Goal: Task Accomplishment & Management: Manage account settings

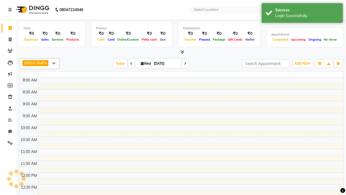
select select "en"
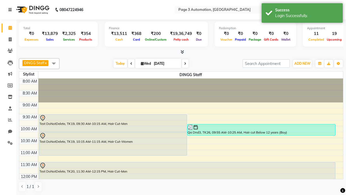
click at [11, 10] on icon at bounding box center [9, 10] width 3 height 4
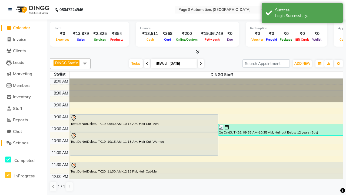
click at [24, 143] on span "Settings" at bounding box center [20, 142] width 15 height 5
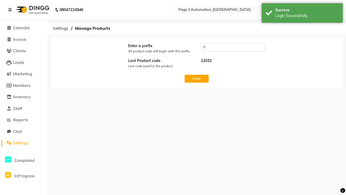
click at [11, 10] on icon at bounding box center [9, 10] width 3 height 4
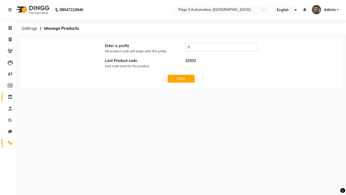
click at [8, 97] on icon at bounding box center [10, 97] width 5 height 4
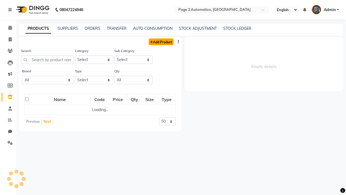
click at [160, 42] on link "Add Product" at bounding box center [161, 41] width 25 height 7
select select "true"
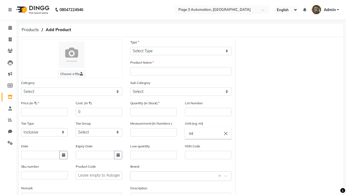
select select "C"
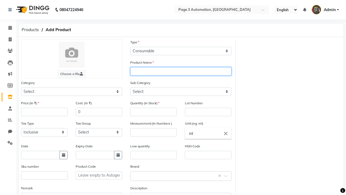
type input "Test Product Automation RmS18"
select select "41401000"
select select "41401002"
type input "Test Product Automation RmS18"
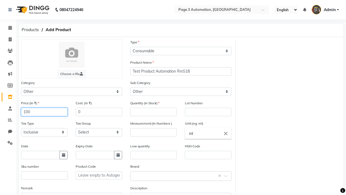
type input "100"
type input "150"
type input "100"
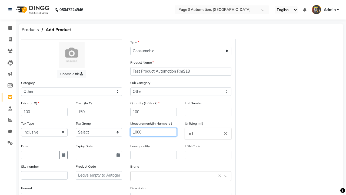
type input "1000"
type textarea "This Product is Created by Automation"
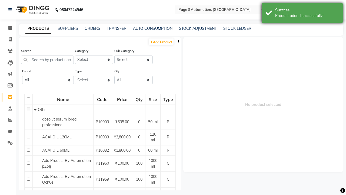
click at [302, 14] on div "Product added successfully!" at bounding box center [306, 16] width 63 height 6
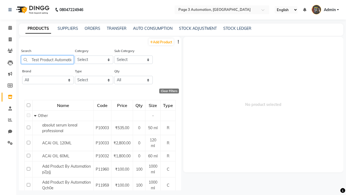
type input "Test Product Automation RmS18"
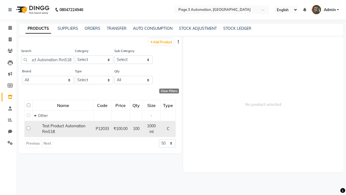
click at [28, 127] on input "checkbox" at bounding box center [29, 128] width 4 height 4
checkbox input "true"
select select
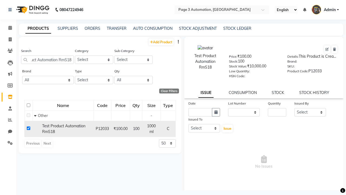
scroll to position [0, 0]
click at [334, 49] on icon at bounding box center [334, 49] width 3 height 3
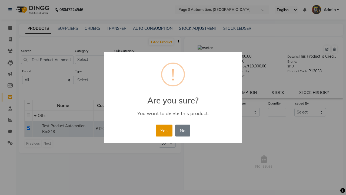
click at [164, 130] on button "Yes" at bounding box center [164, 130] width 16 height 12
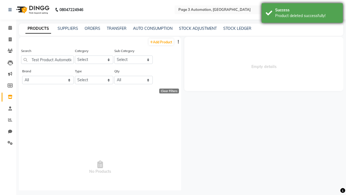
click at [302, 14] on div "Product deleted successfully!" at bounding box center [306, 16] width 63 height 6
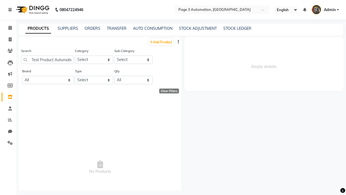
click at [11, 10] on icon at bounding box center [9, 10] width 3 height 4
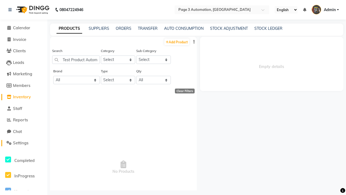
click at [24, 143] on span "Settings" at bounding box center [20, 142] width 15 height 5
